Goal: Task Accomplishment & Management: Complete application form

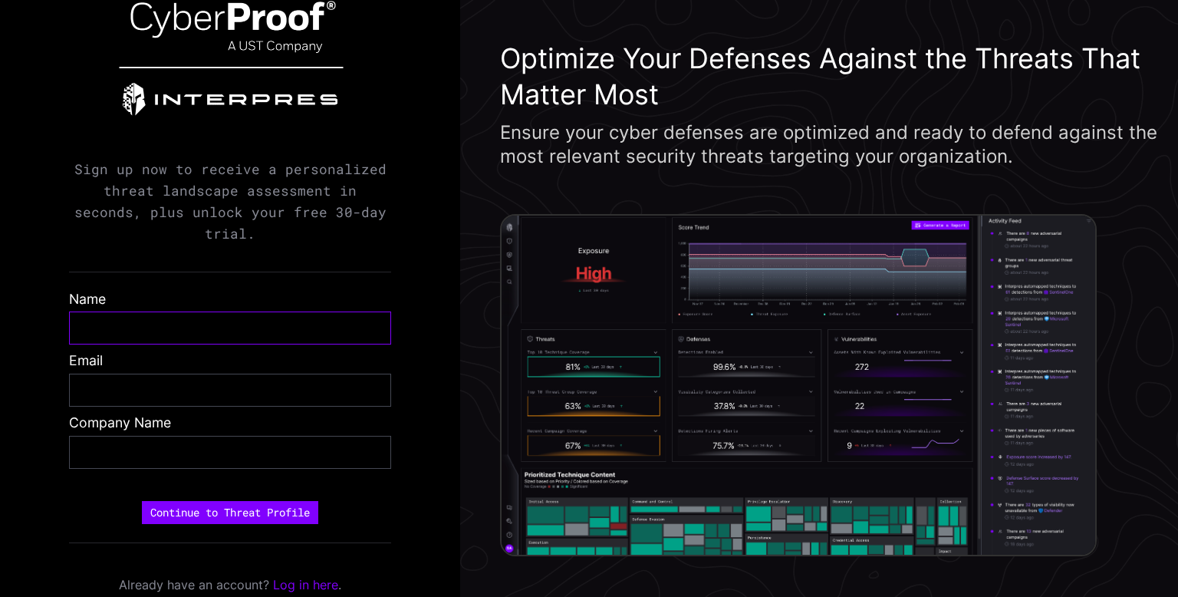
drag, startPoint x: 0, startPoint y: 0, endPoint x: 127, endPoint y: 315, distance: 340.1
click at [127, 319] on input "text" at bounding box center [230, 328] width 298 height 18
type input "*********"
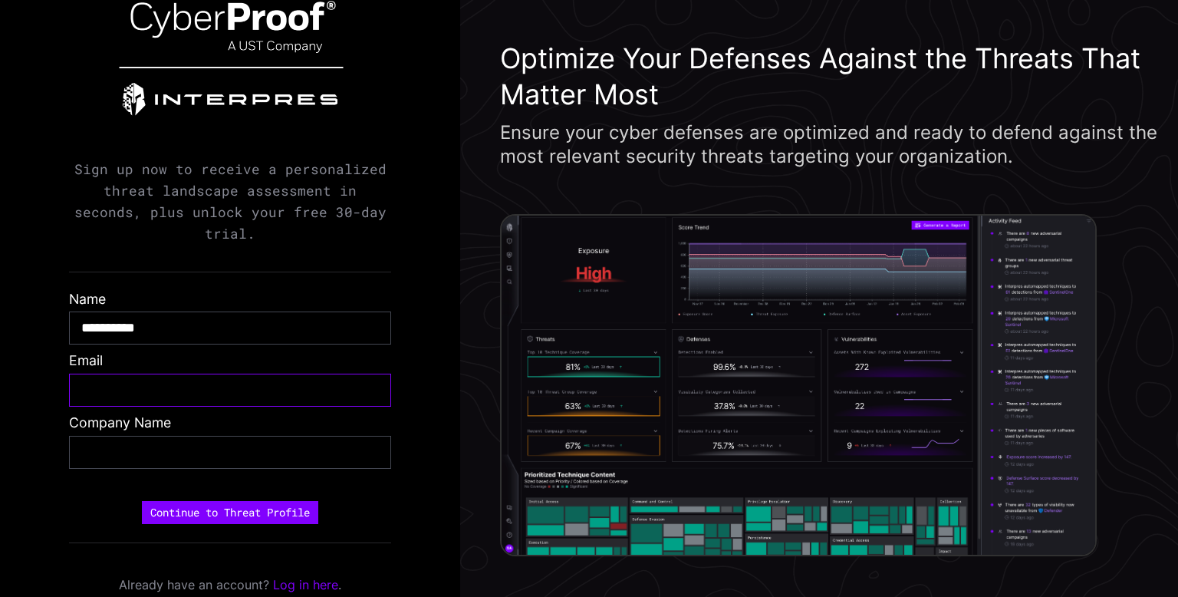
click at [119, 381] on input "email" at bounding box center [230, 390] width 298 height 18
type input "**********"
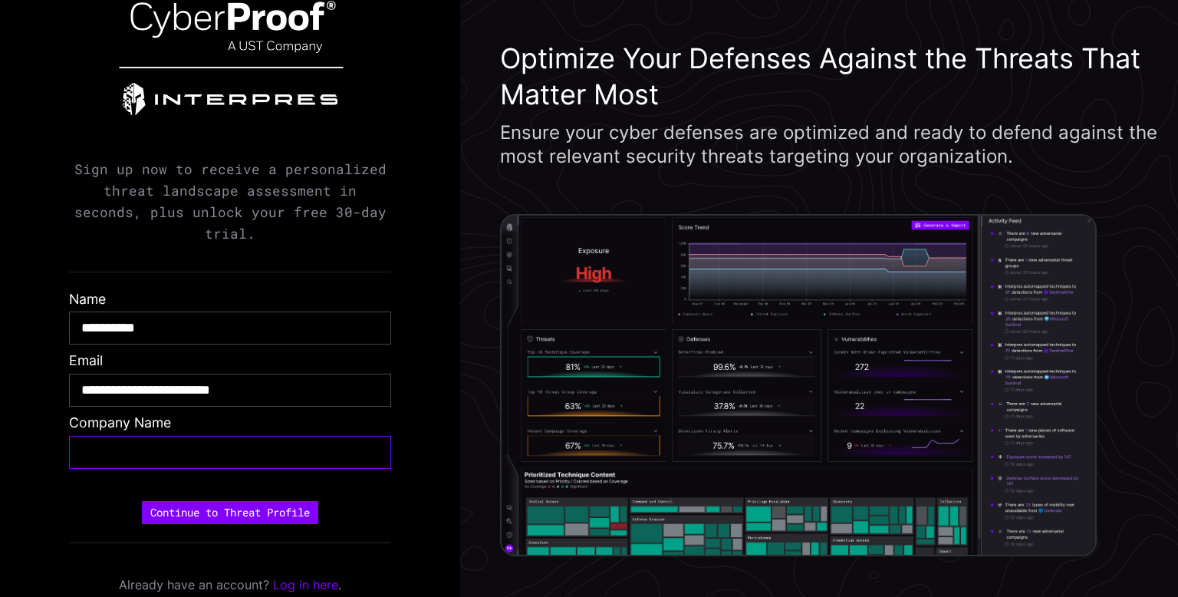
click at [119, 443] on input "text" at bounding box center [230, 452] width 298 height 18
type input "**********"
click at [188, 501] on button "Continue to Threat Profile" at bounding box center [230, 512] width 176 height 23
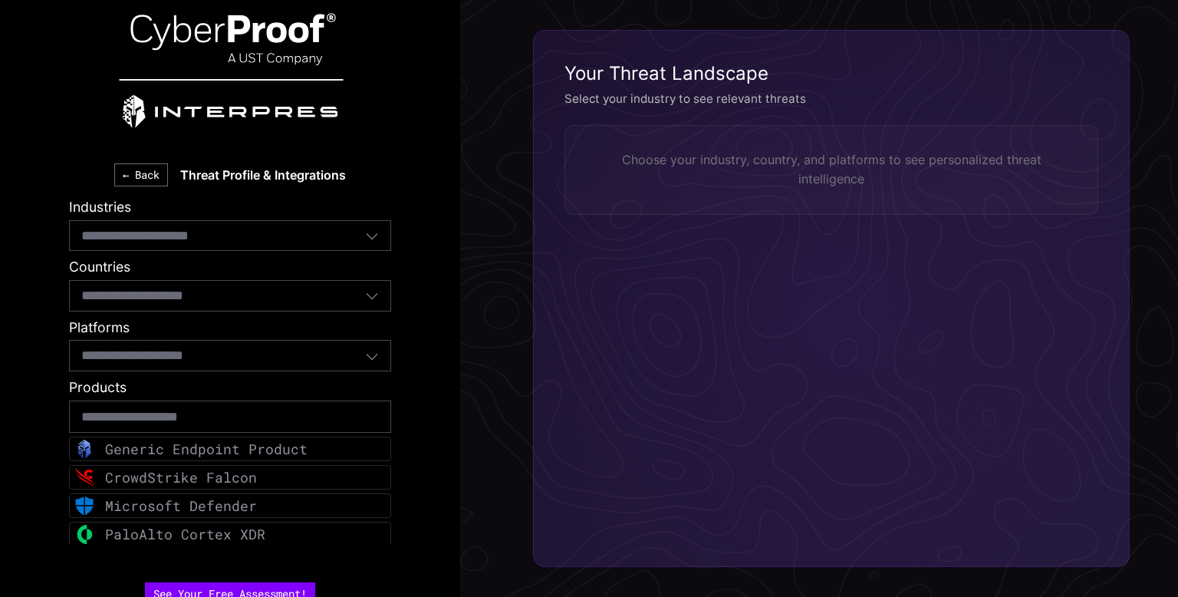
click at [215, 245] on input at bounding box center [162, 236] width 163 height 20
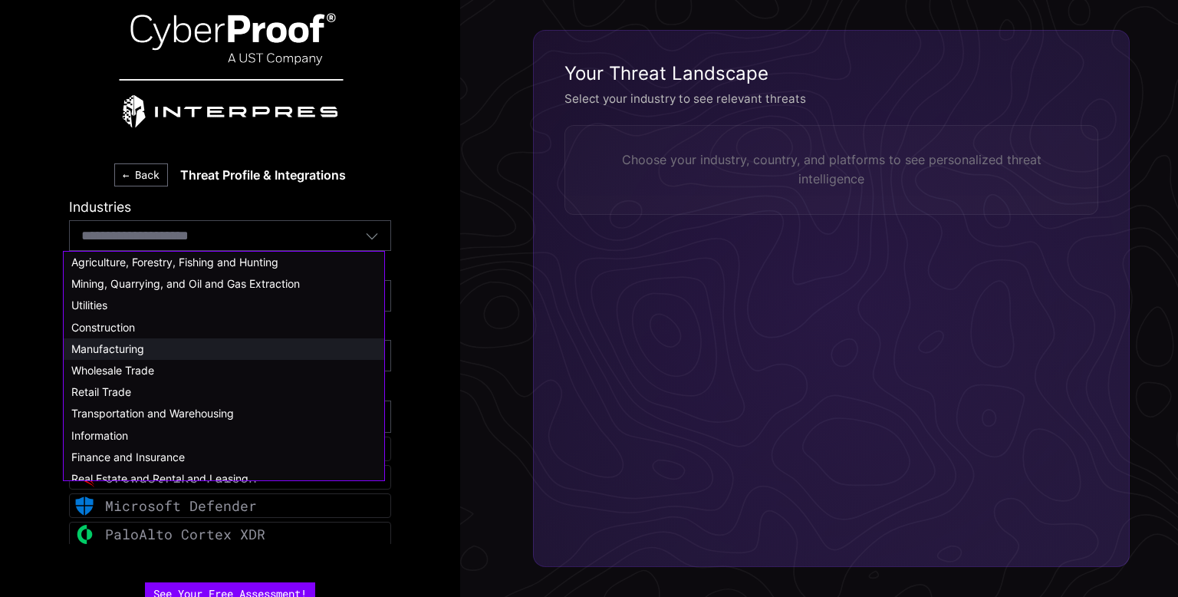
click at [147, 348] on div "Manufacturing" at bounding box center [223, 349] width 305 height 14
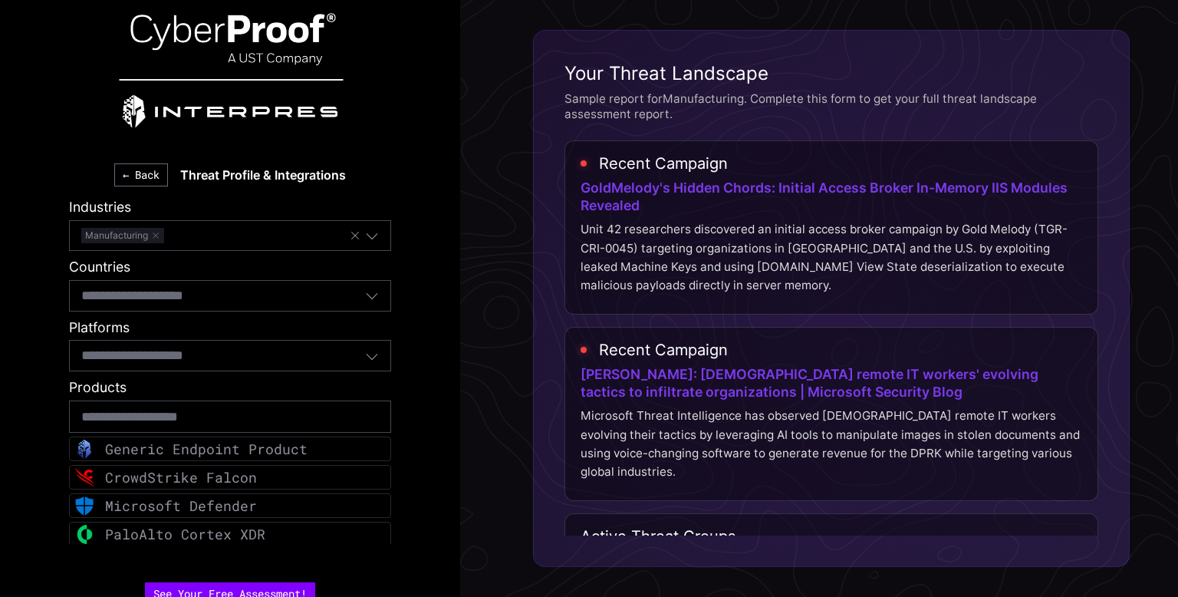
click at [203, 307] on div "Select countries..." at bounding box center [230, 295] width 322 height 31
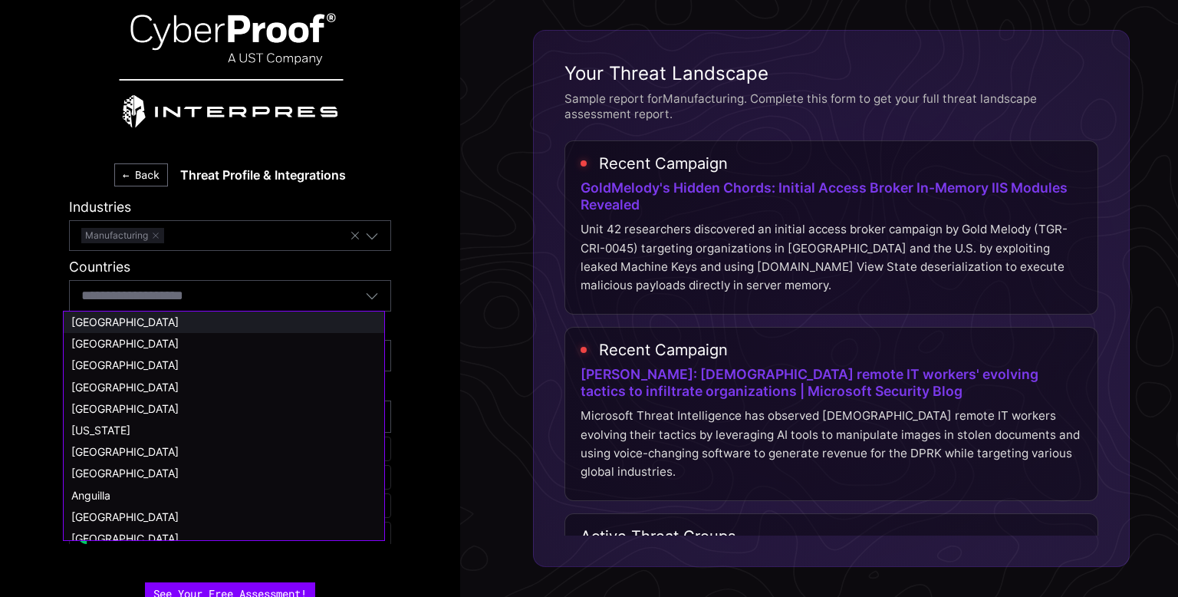
click at [179, 323] on span "[GEOGRAPHIC_DATA]" at bounding box center [124, 321] width 107 height 13
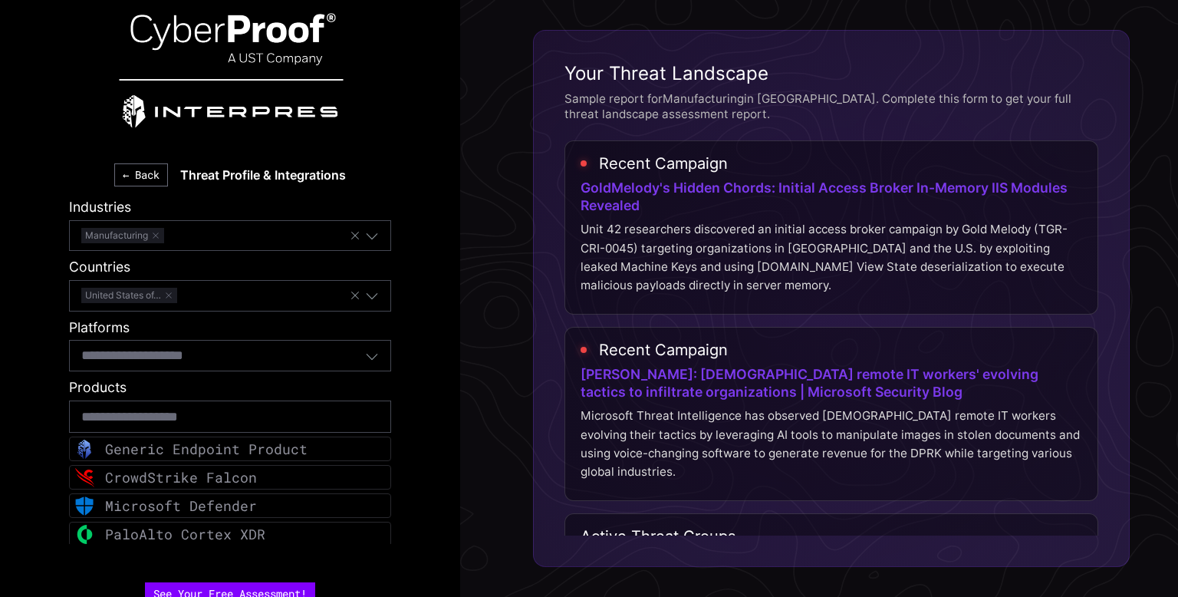
click at [140, 357] on input at bounding box center [159, 355] width 156 height 20
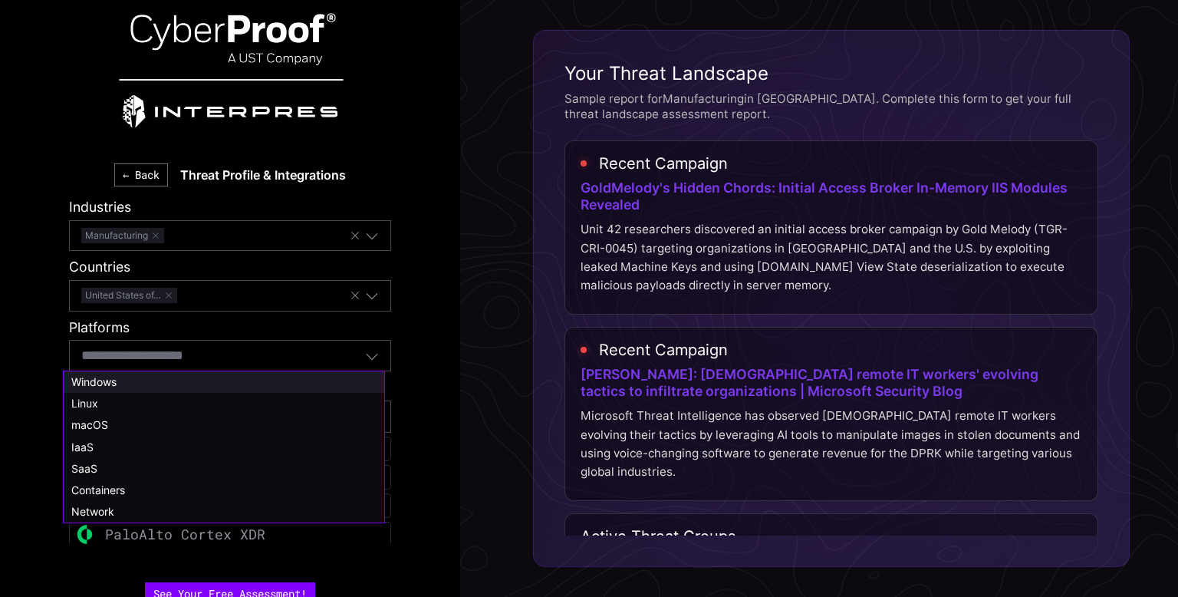
click at [107, 386] on span "Windows" at bounding box center [93, 381] width 45 height 13
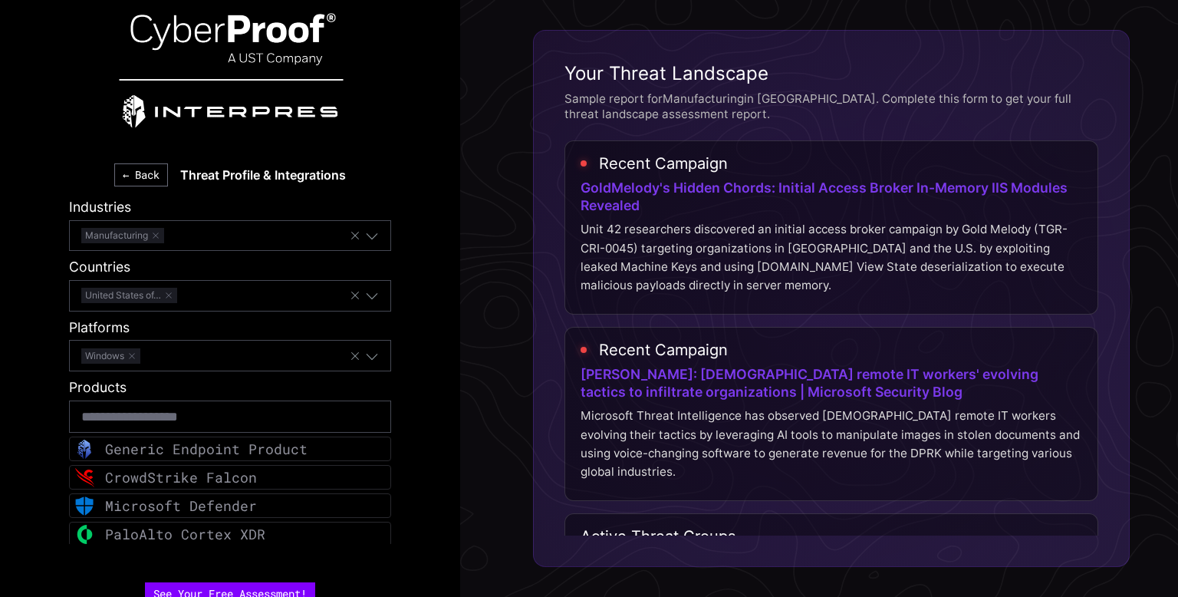
click at [190, 358] on div "Windows" at bounding box center [215, 355] width 268 height 20
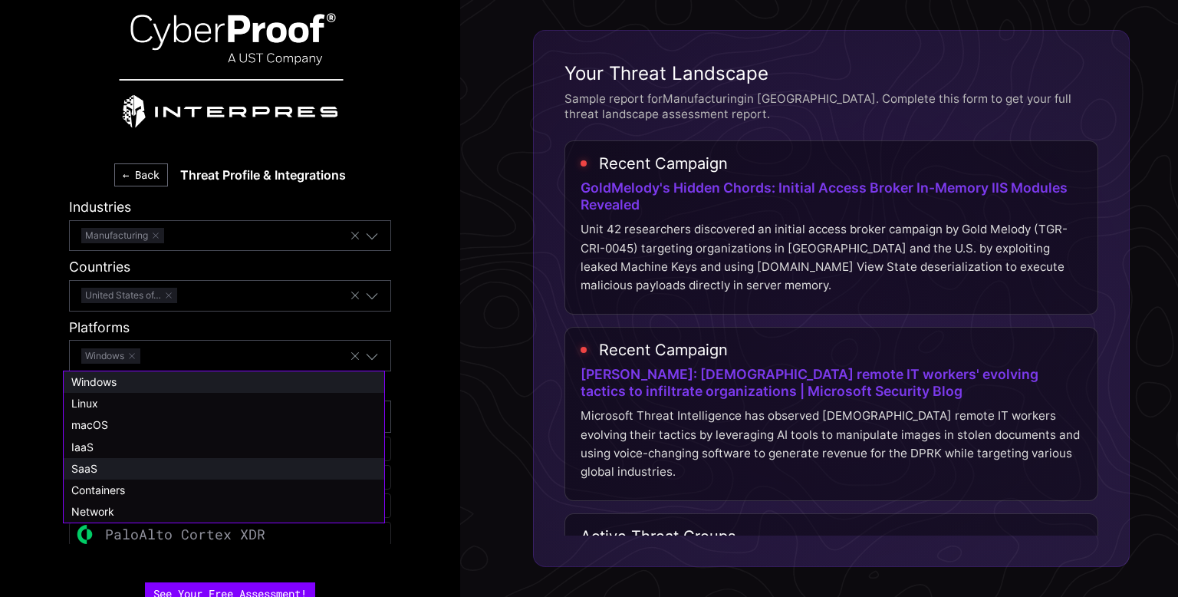
click at [104, 467] on div "SaaS" at bounding box center [223, 469] width 305 height 14
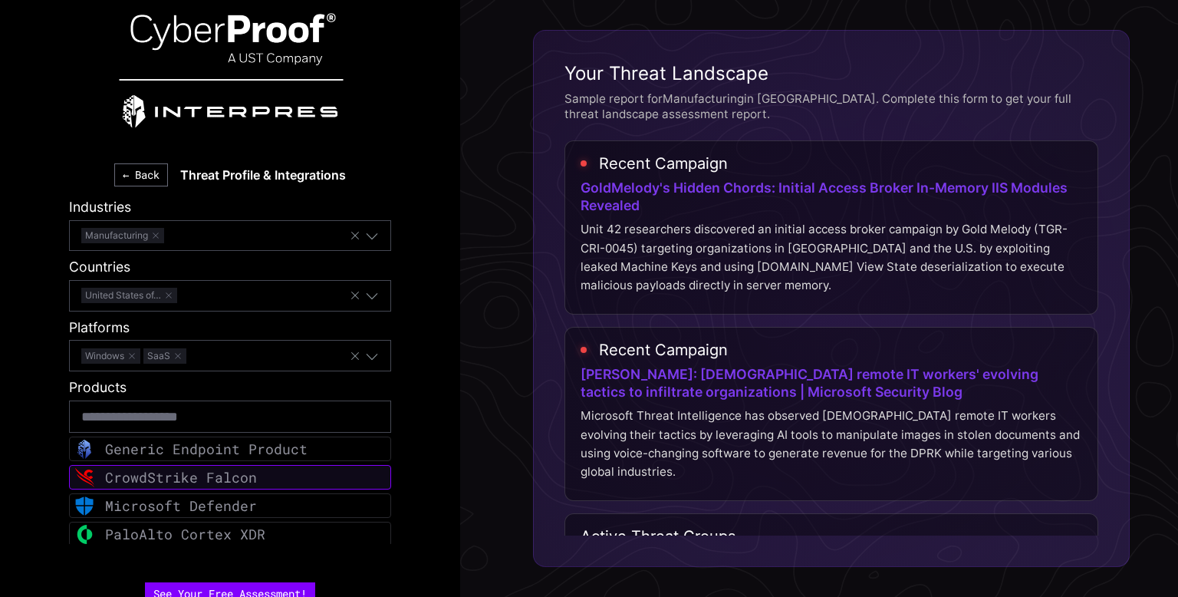
click at [213, 479] on div "CrowdStrike Falcon" at bounding box center [181, 478] width 152 height 18
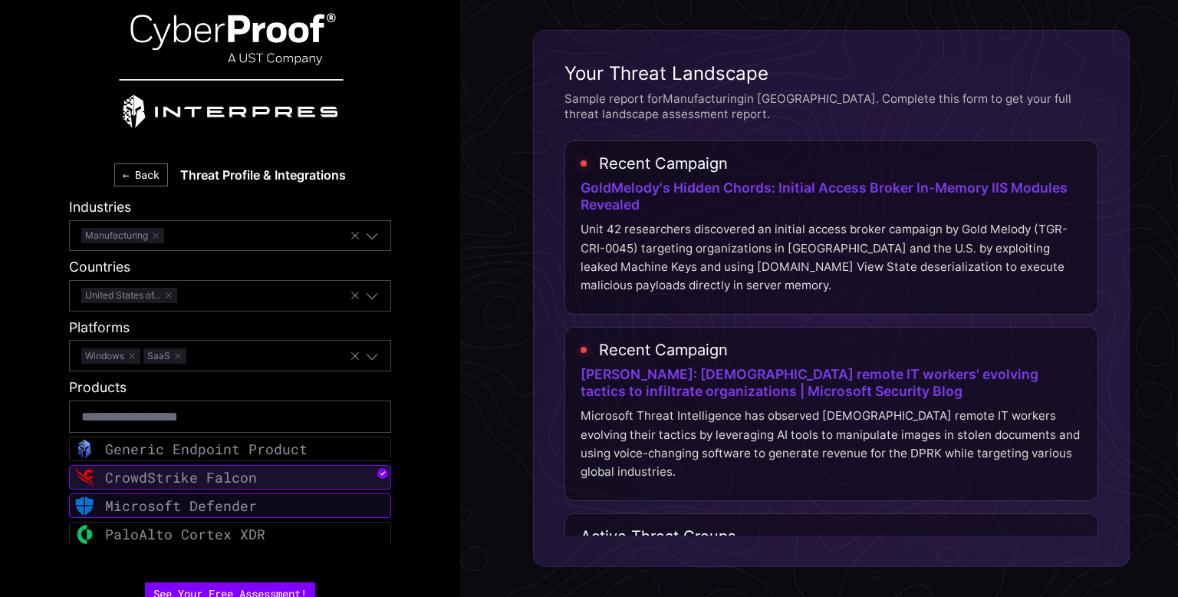
click at [189, 507] on div "Microsoft Defender" at bounding box center [181, 506] width 152 height 18
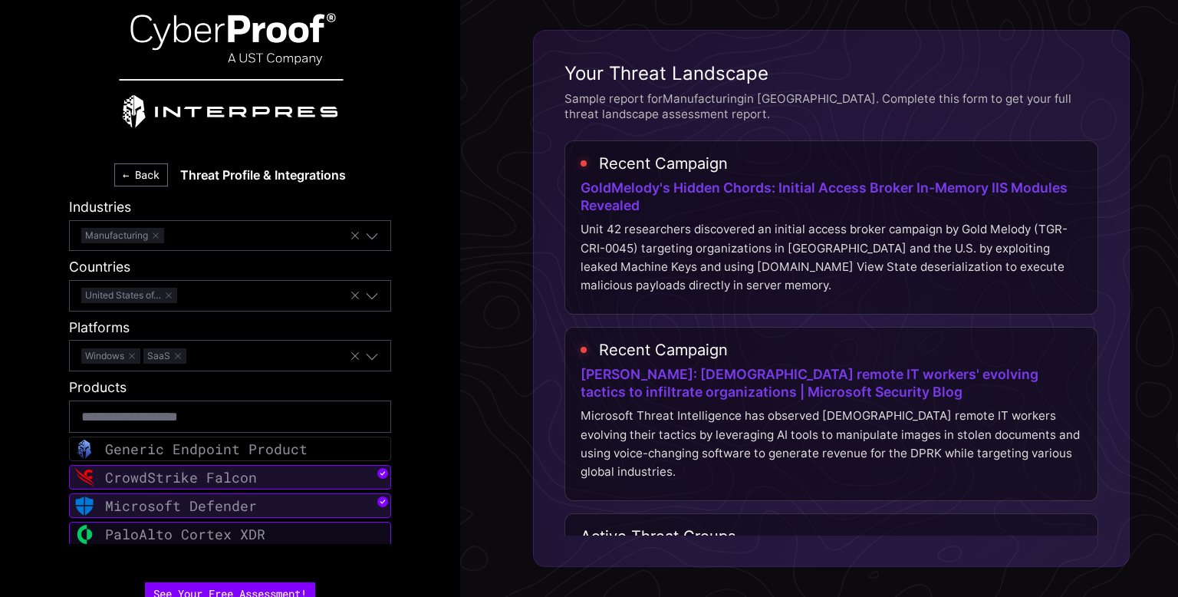
click at [191, 535] on div "PaloAlto Cortex XDR" at bounding box center [185, 535] width 160 height 18
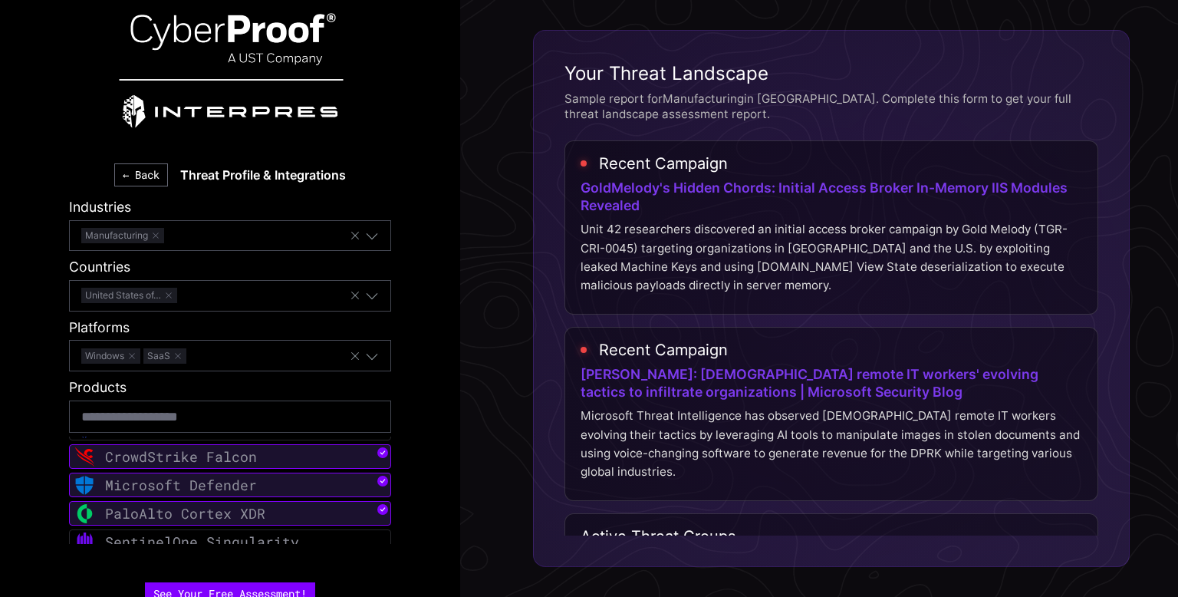
scroll to position [12, 0]
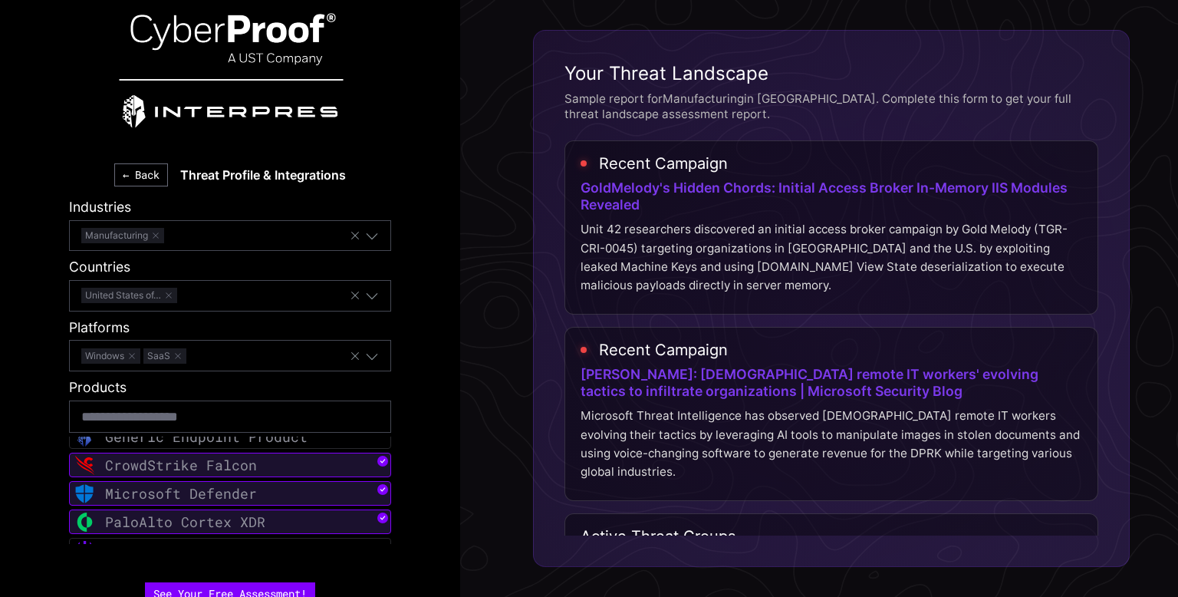
click at [308, 496] on div "Microsoft Defender" at bounding box center [230, 493] width 322 height 25
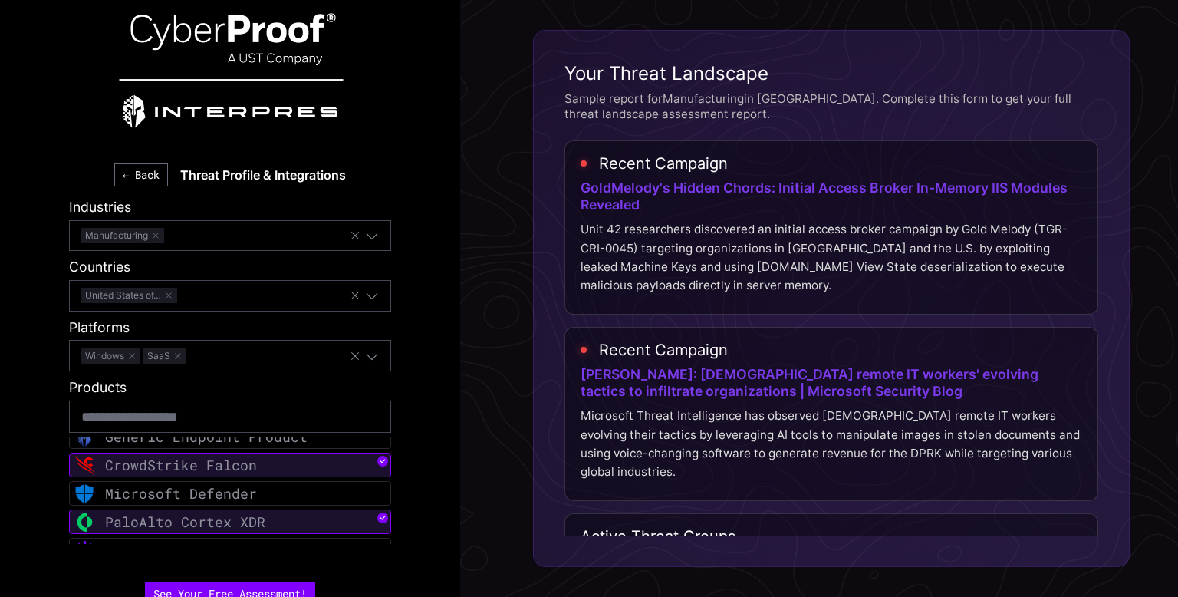
click at [289, 519] on div "PaloAlto Cortex XDR" at bounding box center [230, 521] width 322 height 25
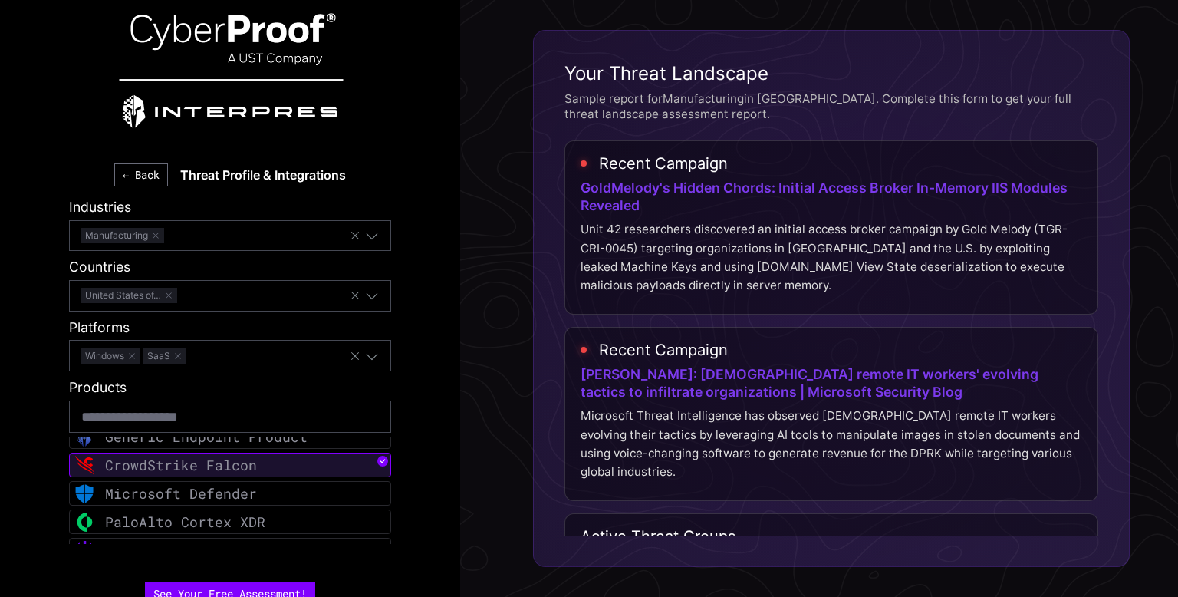
click at [31, 436] on div "← Back Threat Profile & Integrations Industries Manufacturing Countries [GEOGRA…" at bounding box center [230, 298] width 460 height 597
click at [402, 440] on div "← Back Threat Profile & Integrations Industries Manufacturing Countries [GEOGRA…" at bounding box center [230, 298] width 460 height 597
click at [173, 358] on button "button" at bounding box center [177, 355] width 9 height 9
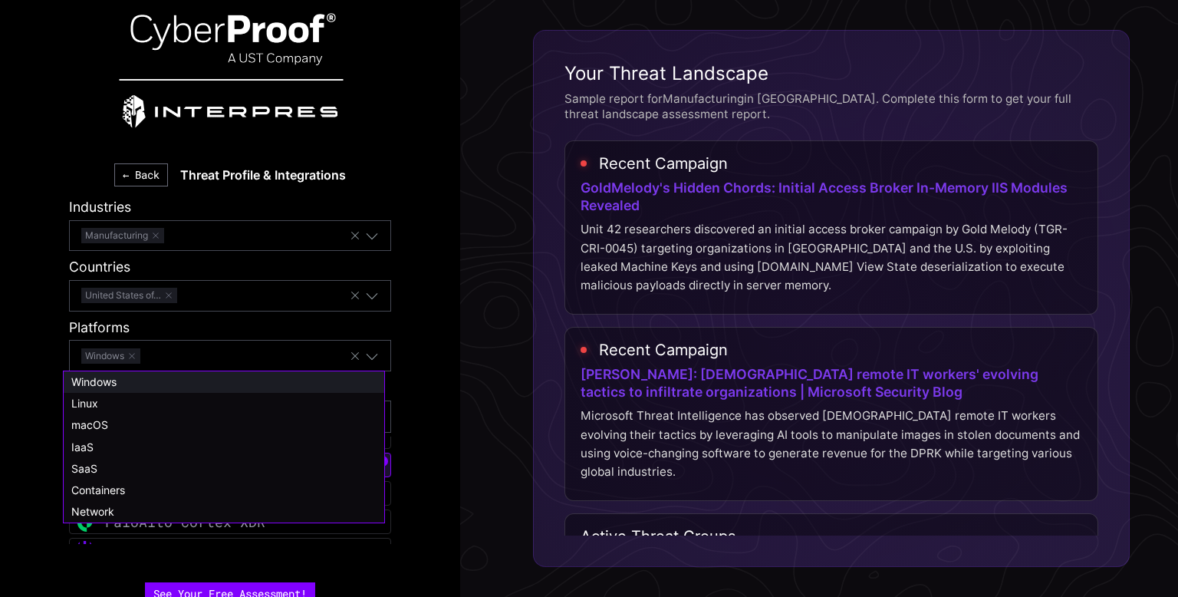
click at [141, 383] on div "Windows" at bounding box center [223, 382] width 305 height 14
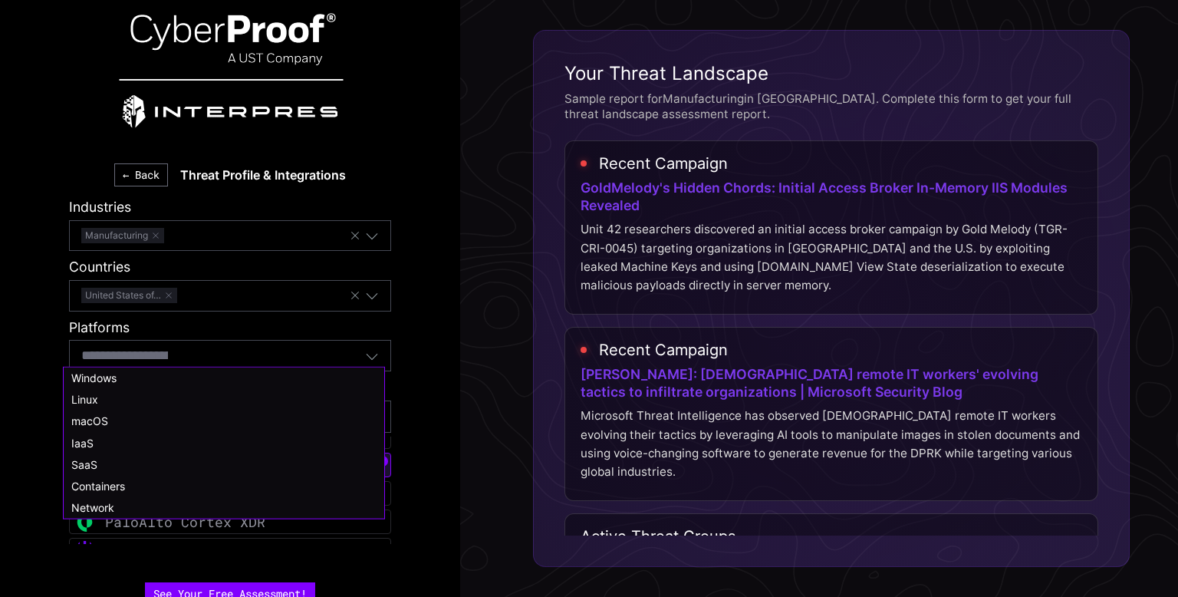
click at [157, 357] on input at bounding box center [124, 355] width 87 height 20
click at [132, 384] on div "Windows" at bounding box center [223, 382] width 305 height 14
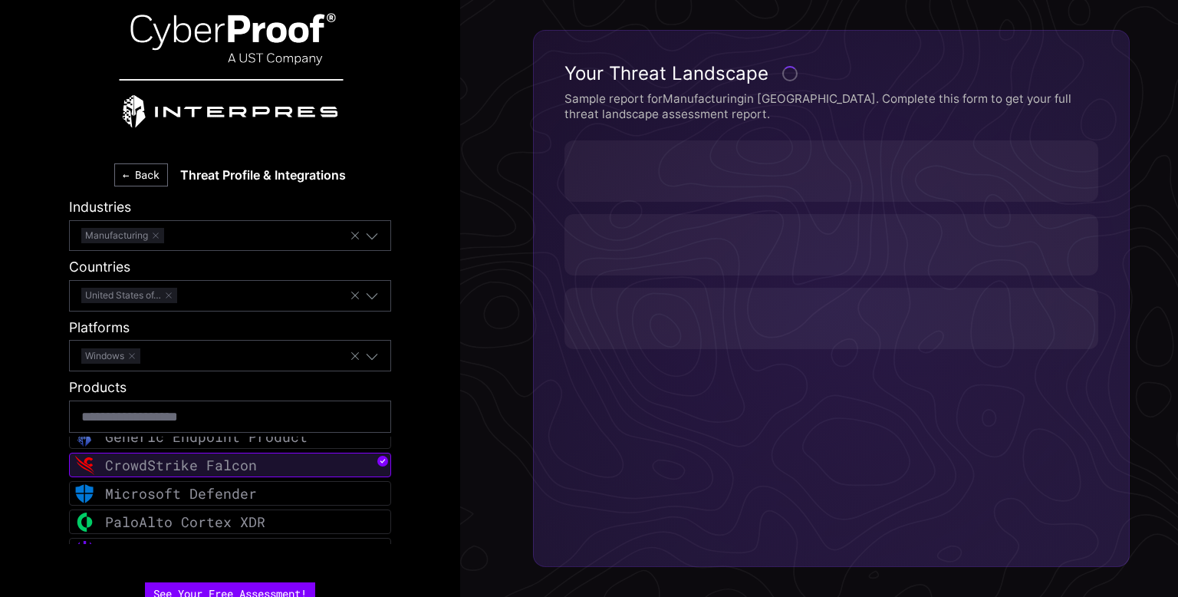
click at [12, 377] on div "← Back Threat Profile & Integrations Industries Manufacturing Countries [GEOGRA…" at bounding box center [230, 298] width 460 height 597
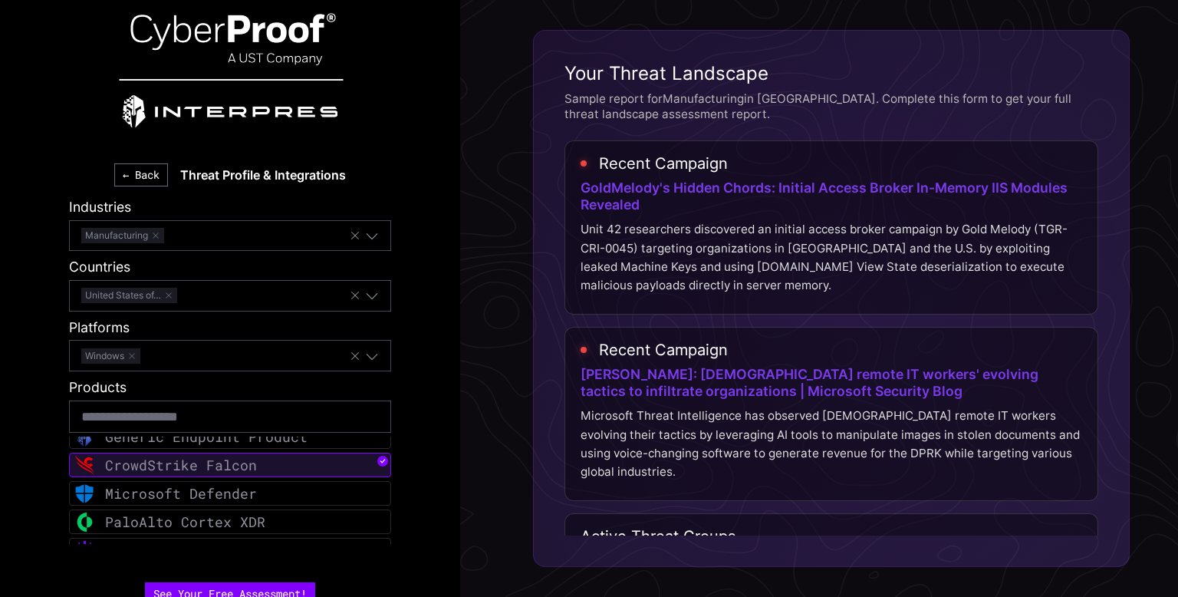
click at [624, 104] on p "Sample report for Manufacturing in [GEOGRAPHIC_DATA] . Complete this form to ge…" at bounding box center [832, 106] width 534 height 31
drag, startPoint x: 568, startPoint y: 97, endPoint x: 834, endPoint y: 101, distance: 266.2
click at [834, 101] on p "Sample report for Manufacturing in [GEOGRAPHIC_DATA] . Complete this form to ge…" at bounding box center [832, 106] width 534 height 31
copy p "Sample report for Manufacturing in [GEOGRAPHIC_DATA]"
click at [979, 95] on p "Sample report for Manufacturing in [GEOGRAPHIC_DATA] . Complete this form to ge…" at bounding box center [832, 106] width 534 height 31
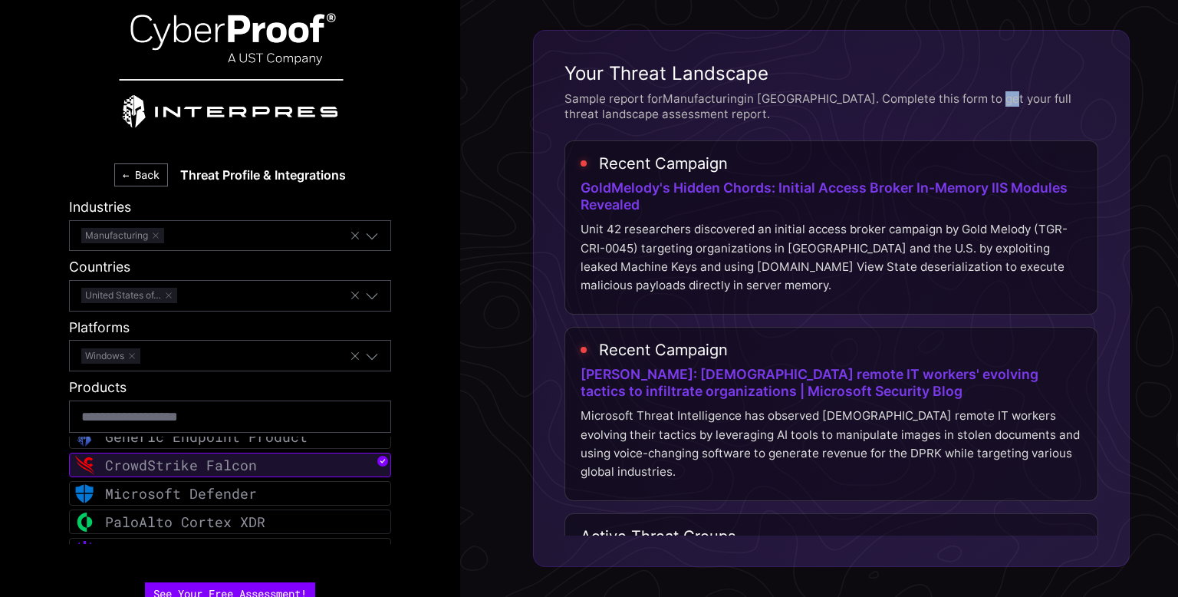
drag, startPoint x: 967, startPoint y: 95, endPoint x: 980, endPoint y: 95, distance: 13.8
click at [980, 95] on p "Sample report for Manufacturing in [GEOGRAPHIC_DATA] . Complete this form to ge…" at bounding box center [832, 106] width 534 height 31
click at [966, 97] on p "Sample report for Manufacturing in [GEOGRAPHIC_DATA] . Complete this form to ge…" at bounding box center [832, 106] width 534 height 31
drag, startPoint x: 949, startPoint y: 97, endPoint x: 727, endPoint y: 117, distance: 222.7
click at [727, 117] on p "Sample report for Manufacturing in [GEOGRAPHIC_DATA] . Complete this form to ge…" at bounding box center [832, 106] width 534 height 31
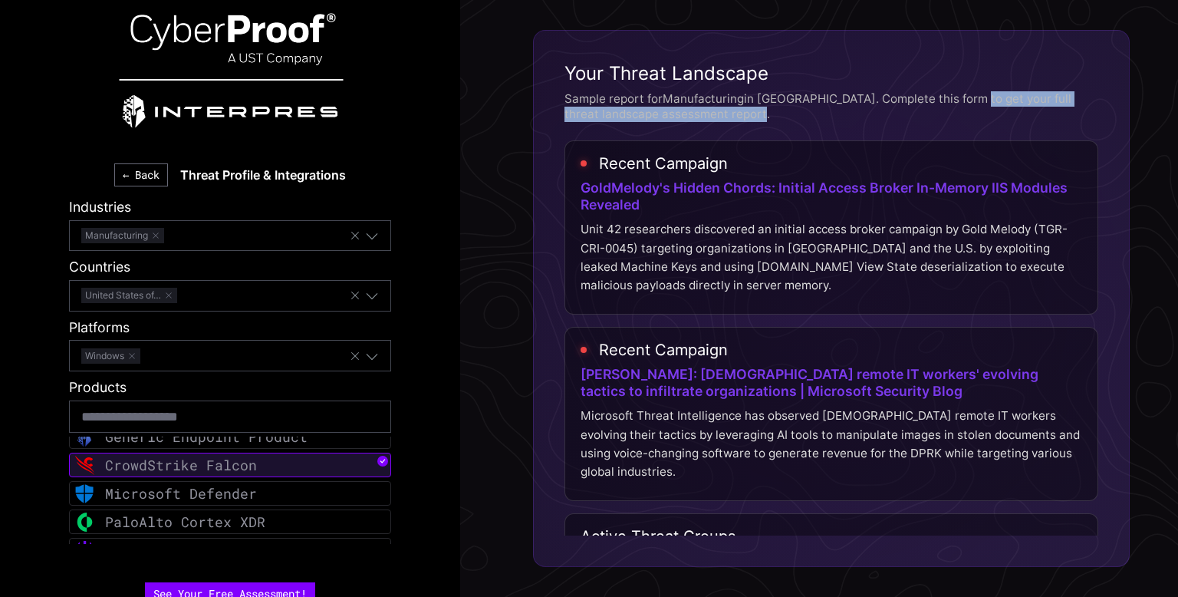
copy p "to get your full threat landscape assessment report"
click at [16, 377] on div "← Back Threat Profile & Integrations Industries Manufacturing Countries [GEOGRA…" at bounding box center [230, 298] width 460 height 597
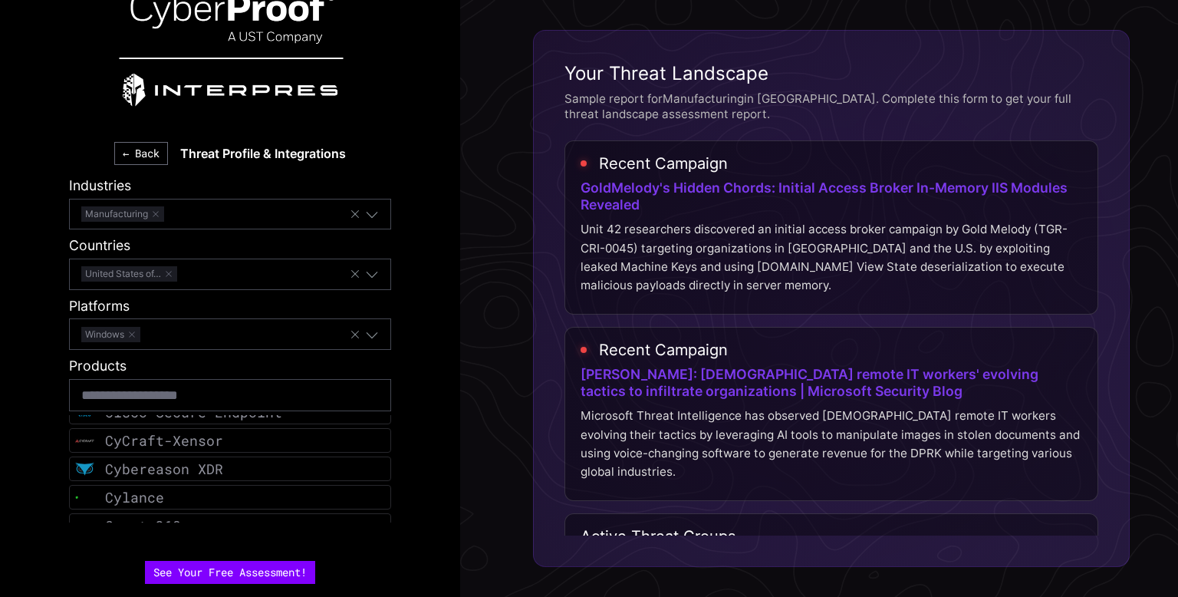
scroll to position [23, 0]
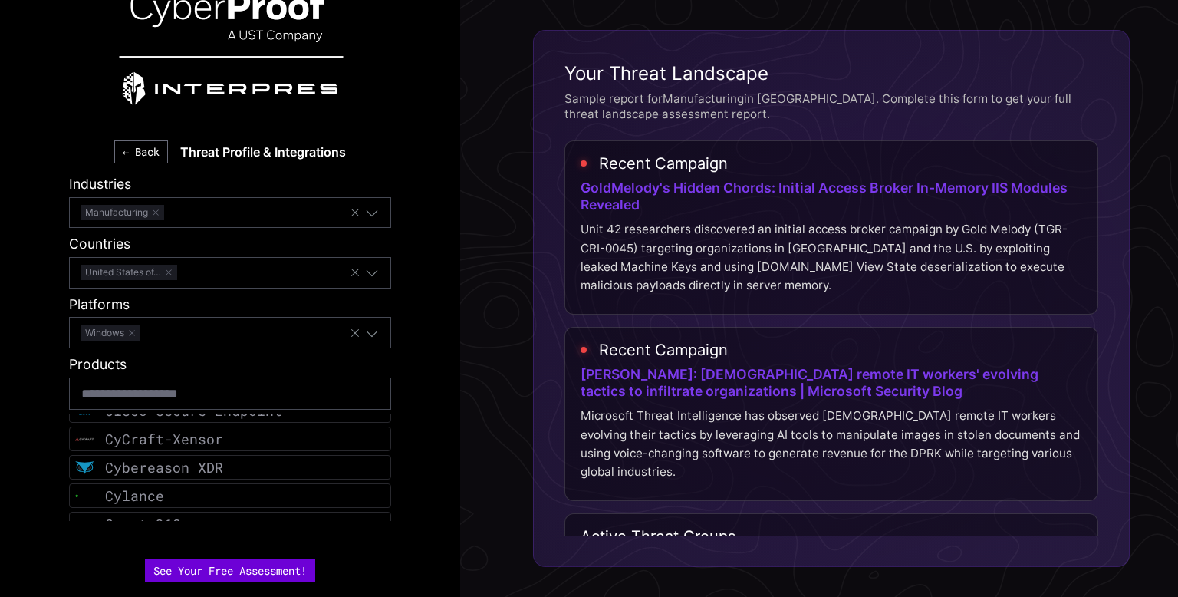
click at [245, 575] on button "See Your Free Assessment!" at bounding box center [230, 570] width 170 height 23
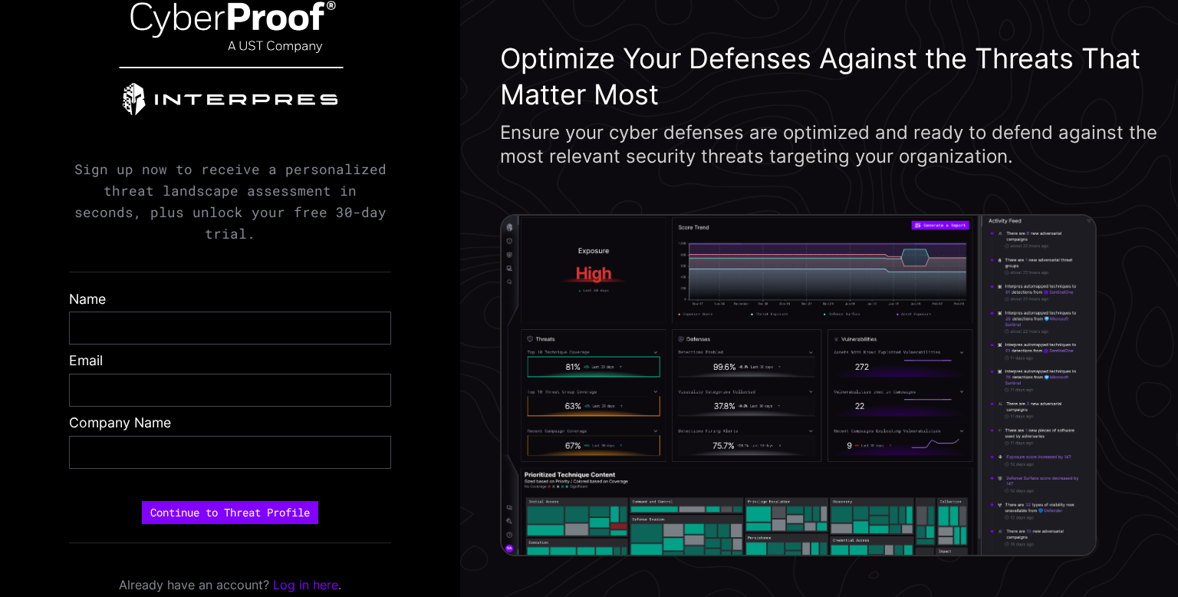
click at [169, 179] on p "Sign up now to receive a personalized threat landscape assessment in seconds, p…" at bounding box center [230, 202] width 322 height 87
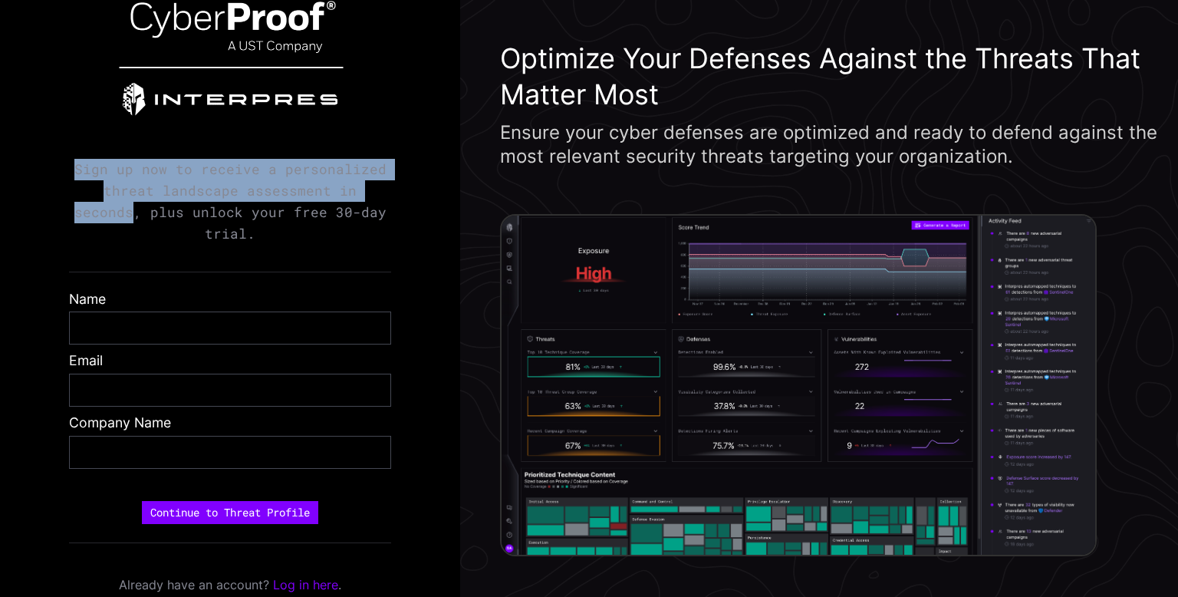
drag, startPoint x: 75, startPoint y: 181, endPoint x: 374, endPoint y: 198, distance: 299.7
click at [374, 198] on p "Sign up now to receive a personalized threat landscape assessment in seconds, p…" at bounding box center [230, 202] width 322 height 87
copy p "Sign up now to receive a personalized threat landscape assessment in seconds"
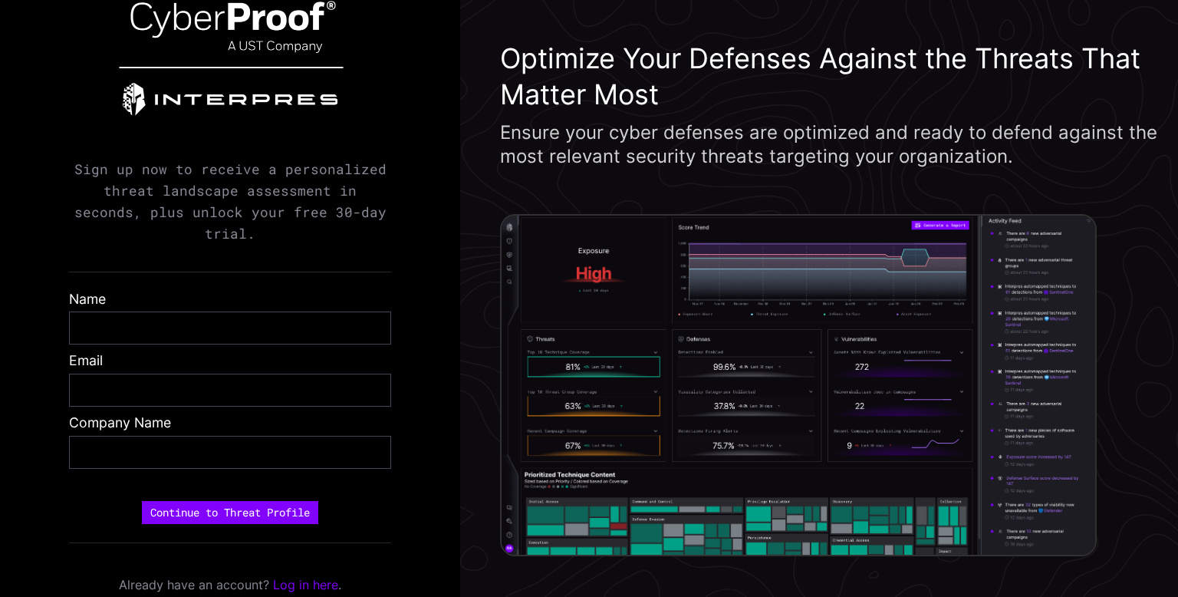
click at [645, 62] on h3 "Optimize Your Defenses Against the Threats That Matter Most" at bounding box center [831, 77] width 663 height 72
click at [614, 123] on div "Ensure your cyber defenses are optimized and ready to defend against the most r…" at bounding box center [831, 144] width 663 height 48
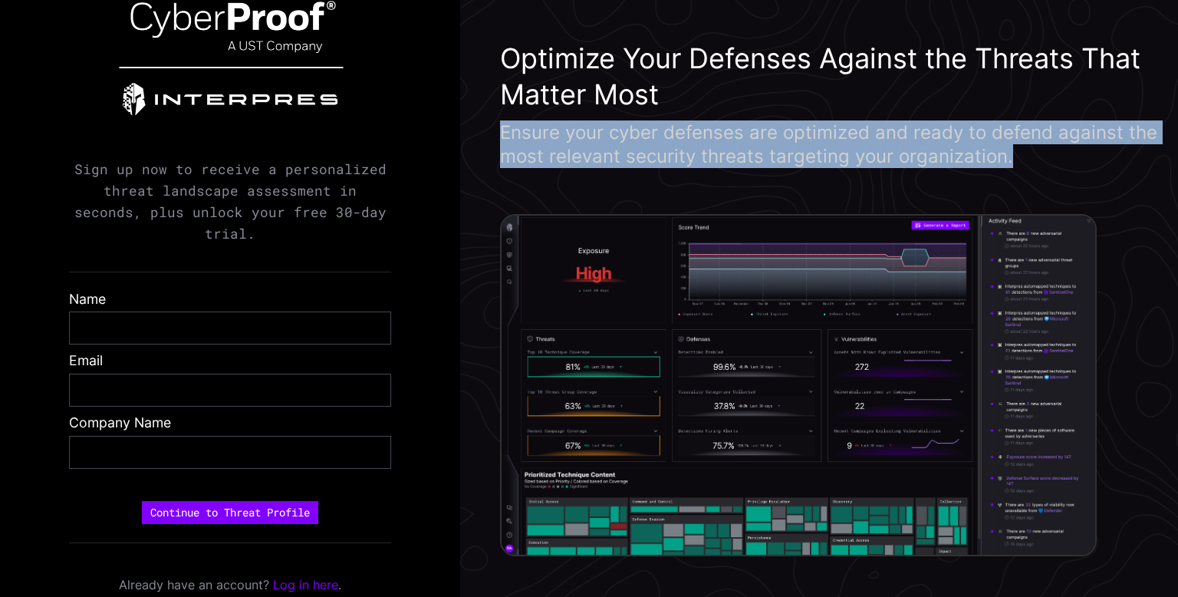
drag, startPoint x: 503, startPoint y: 133, endPoint x: 1005, endPoint y: 156, distance: 502.3
click at [1005, 156] on div "Ensure your cyber defenses are optimized and ready to defend against the most r…" at bounding box center [831, 144] width 663 height 48
copy div "Ensure your cyber defenses are optimized and ready to defend against the most r…"
